Goal: Transaction & Acquisition: Purchase product/service

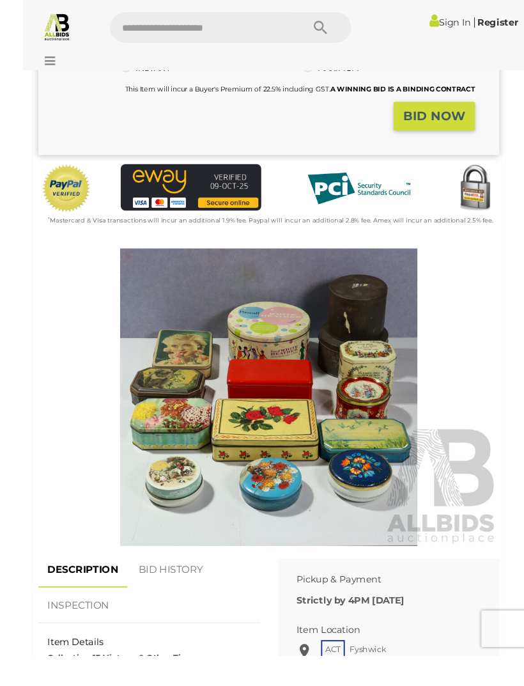
scroll to position [312, 0]
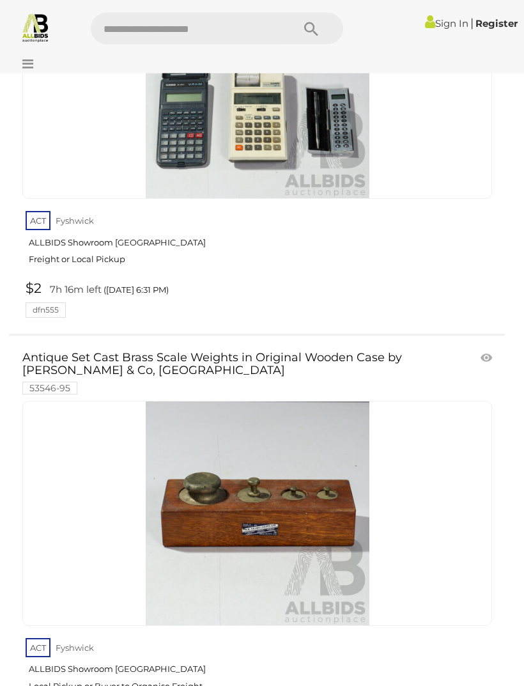
scroll to position [680, 0]
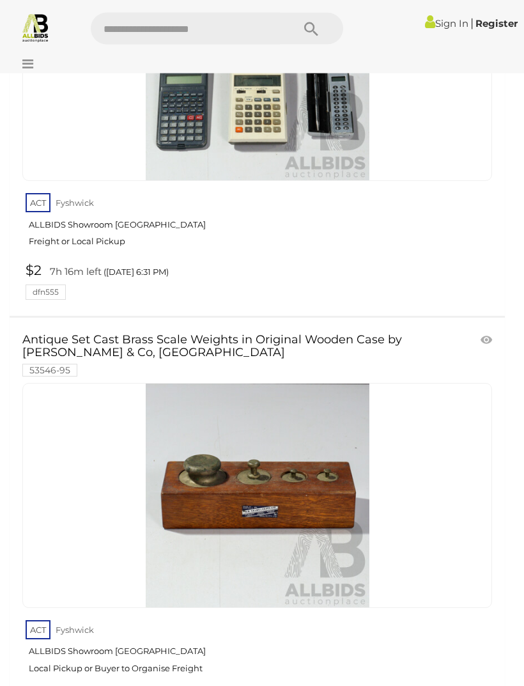
click at [478, 333] on link at bounding box center [488, 340] width 21 height 19
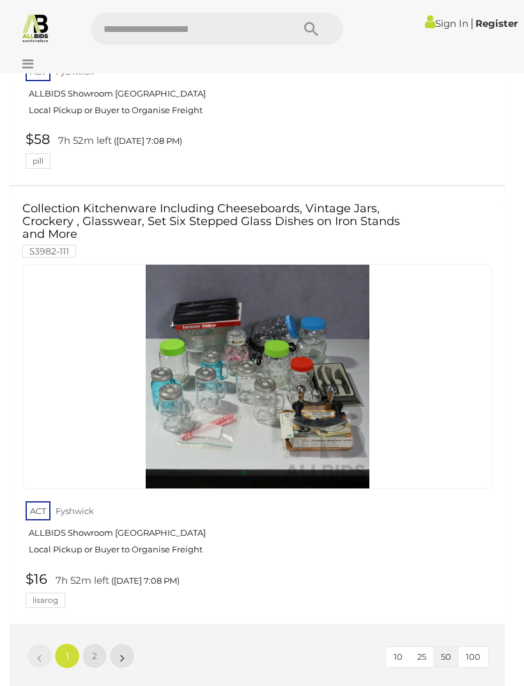
scroll to position [20643, 0]
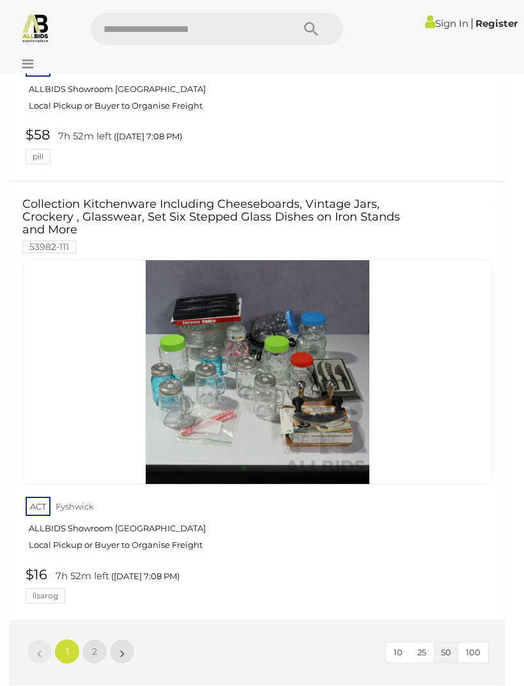
click at [99, 639] on link "2" at bounding box center [95, 652] width 26 height 26
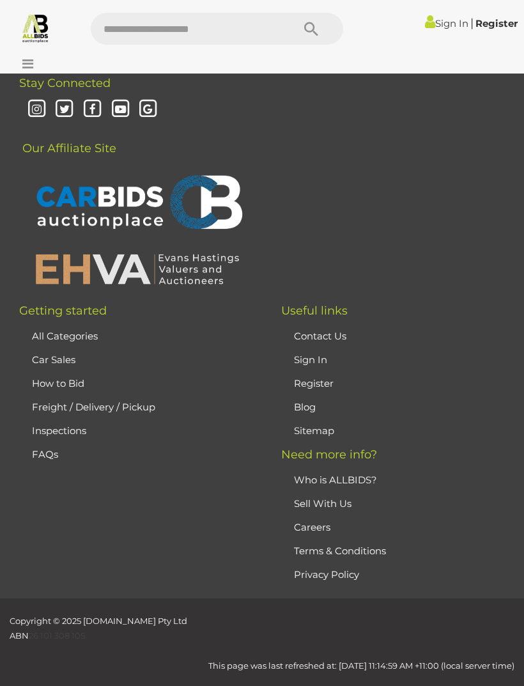
scroll to position [40, 0]
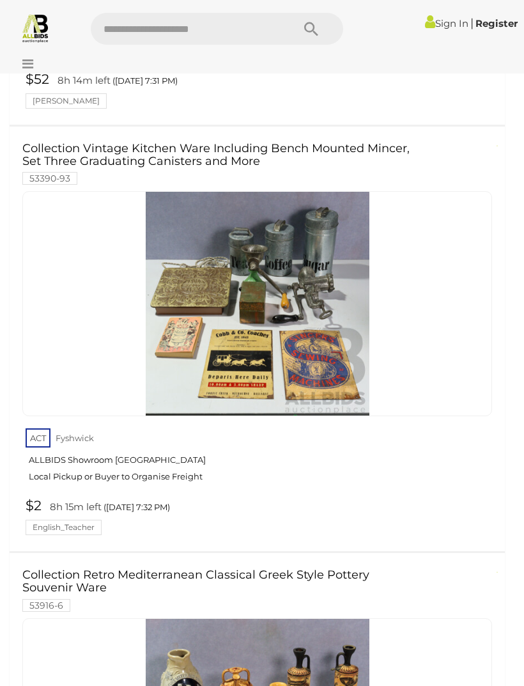
scroll to position [10674, 0]
click at [256, 272] on img at bounding box center [258, 303] width 224 height 224
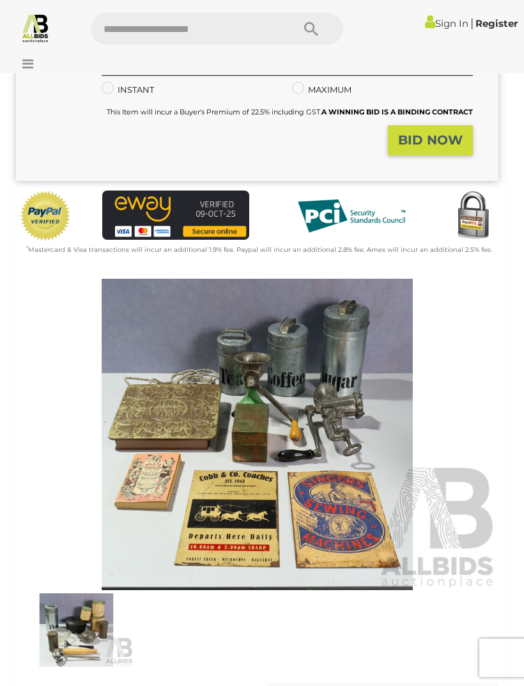
scroll to position [277, 0]
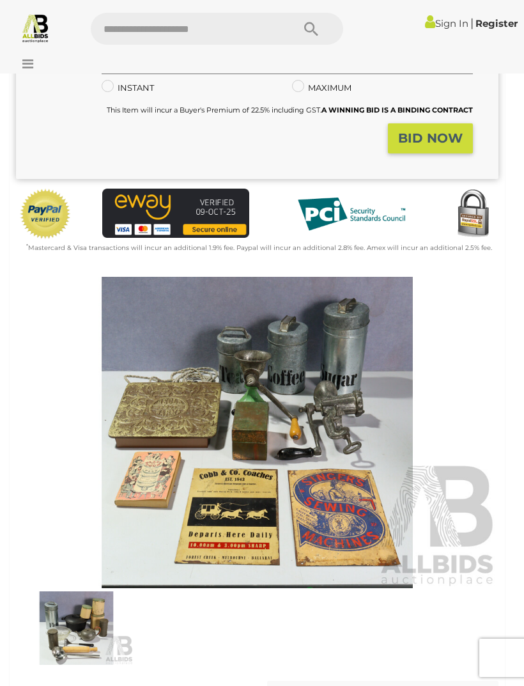
click at [77, 618] on img at bounding box center [76, 628] width 114 height 74
